Goal: Use online tool/utility

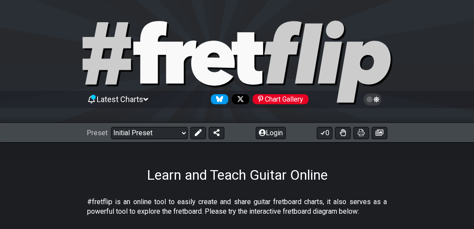
scroll to position [199, 0]
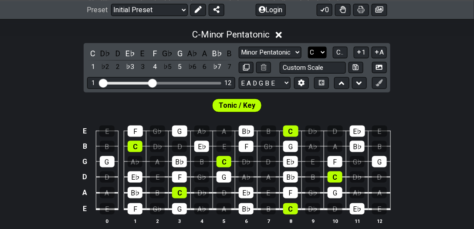
click at [313, 51] on select "A♭ A A♯ B♭ B C C♯ D♭ D D♯ E♭ E F F♯ G♭ G G♯" at bounding box center [317, 53] width 19 height 12
click at [308, 47] on select "A♭ A A♯ B♭ B C C♯ D♭ D D♯ E♭ E F F♯ G♭ G G♯" at bounding box center [317, 53] width 19 height 12
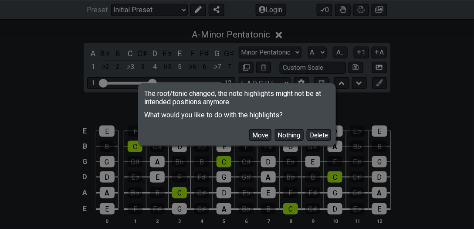
click at [253, 137] on button "Move" at bounding box center [260, 135] width 22 height 12
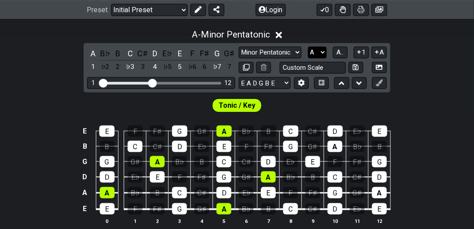
click at [317, 49] on select "A♭ A A♯ B♭ B C C♯ D♭ D D♯ E♭ E F F♯ G♭ G G♯" at bounding box center [317, 53] width 19 height 12
click at [308, 47] on select "A♭ A A♯ B♭ B C C♯ D♭ D D♯ E♭ E F F♯ G♭ G G♯" at bounding box center [317, 53] width 19 height 12
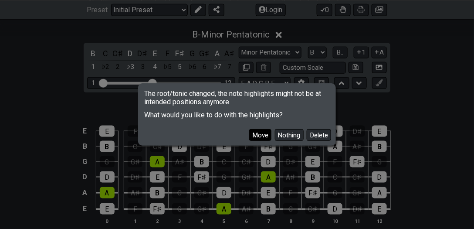
click at [255, 136] on button "Move" at bounding box center [260, 135] width 22 height 12
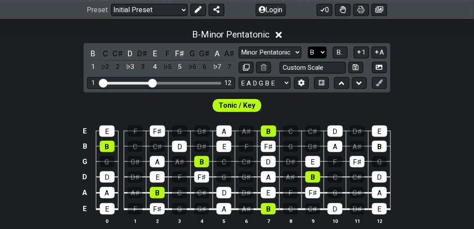
click at [316, 54] on select "A♭ A A♯ B♭ B C C♯ D♭ D D♯ E♭ E F F♯ G♭ G G♯" at bounding box center [317, 53] width 19 height 12
click at [308, 47] on select "A♭ A A♯ B♭ B C C♯ D♭ D D♯ E♭ E F F♯ G♭ G G♯" at bounding box center [317, 53] width 19 height 12
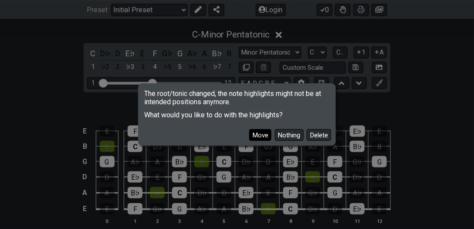
click at [255, 133] on button "Move" at bounding box center [260, 135] width 22 height 12
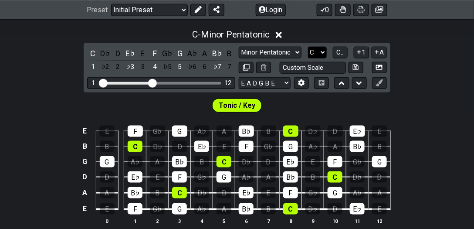
drag, startPoint x: 321, startPoint y: 50, endPoint x: 319, endPoint y: 56, distance: 6.3
click at [321, 50] on select "A♭ A A♯ B♭ B C C♯ D♭ D D♯ E♭ E F F♯ G♭ G G♯" at bounding box center [317, 53] width 19 height 12
select select "D"
click at [308, 47] on select "A♭ A A♯ B♭ B C C♯ D♭ D D♯ E♭ E F F♯ G♭ G G♯" at bounding box center [317, 53] width 19 height 12
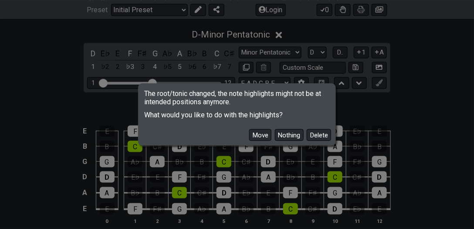
click at [262, 136] on button "Move" at bounding box center [260, 135] width 22 height 12
